Goal: Task Accomplishment & Management: Manage account settings

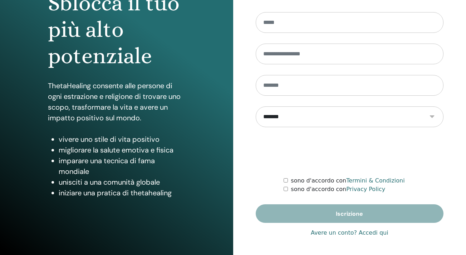
scroll to position [88, 0]
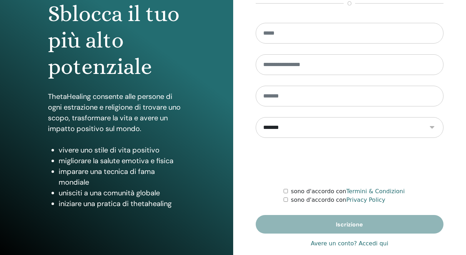
click at [341, 244] on link "Avere un conto? Accedi qui" at bounding box center [350, 244] width 78 height 9
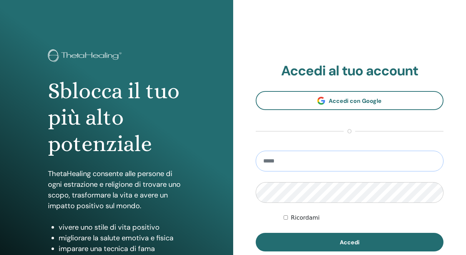
click at [282, 159] on input "email" at bounding box center [350, 161] width 188 height 21
type input "**********"
click at [350, 243] on button "Accedi" at bounding box center [350, 242] width 188 height 19
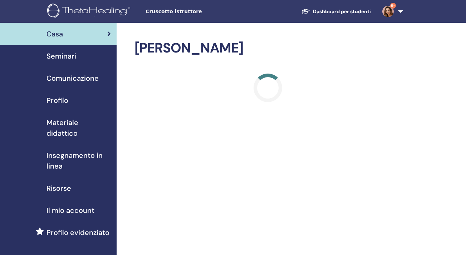
click at [68, 58] on span "Seminari" at bounding box center [62, 56] width 30 height 11
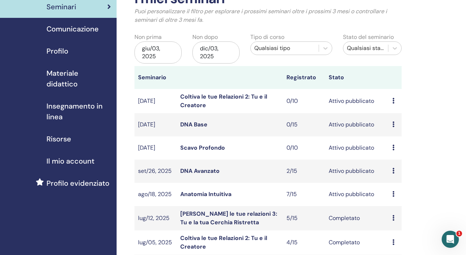
scroll to position [52, 0]
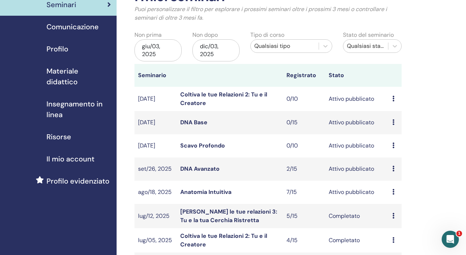
click at [196, 189] on link "Anatomia Intuitiva" at bounding box center [205, 193] width 51 height 8
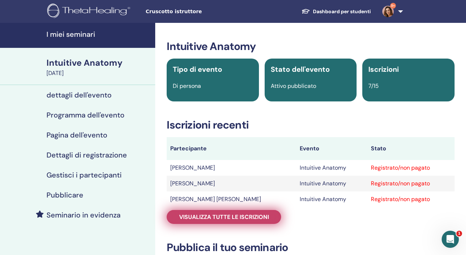
click at [216, 216] on span "Visualizza tutte le iscrizioni" at bounding box center [224, 218] width 90 height 8
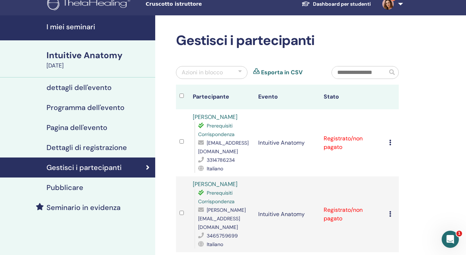
scroll to position [8, 0]
click at [85, 57] on div "Intuitive Anatomy" at bounding box center [99, 55] width 104 height 12
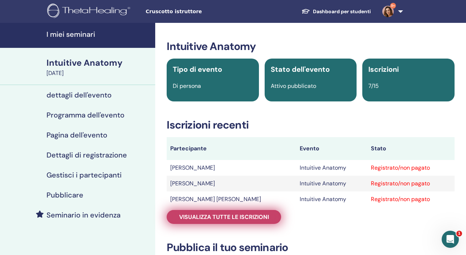
click at [208, 217] on span "Visualizza tutte le iscrizioni" at bounding box center [224, 218] width 90 height 8
